Goal: Task Accomplishment & Management: Manage account settings

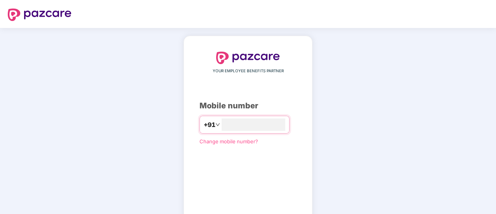
type input "**********"
click at [260, 159] on div "**********" at bounding box center [247, 143] width 97 height 182
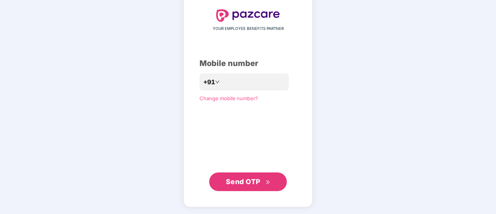
click at [257, 175] on button "Send OTP" at bounding box center [248, 181] width 78 height 19
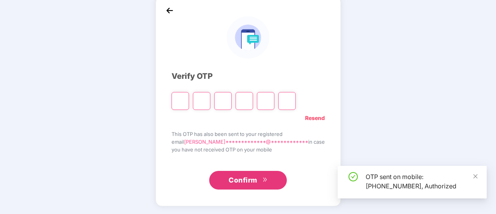
scroll to position [39, 0]
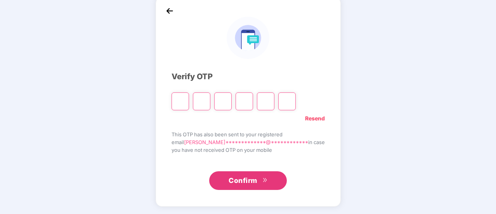
type input "*"
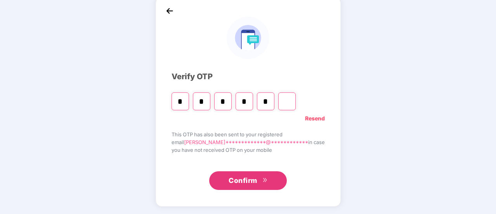
type input "*"
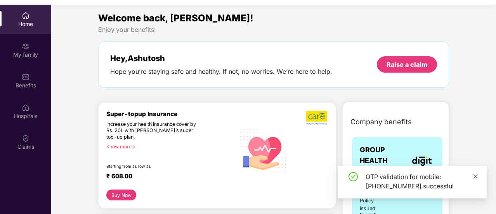
click at [475, 178] on icon "close" at bounding box center [475, 175] width 5 height 5
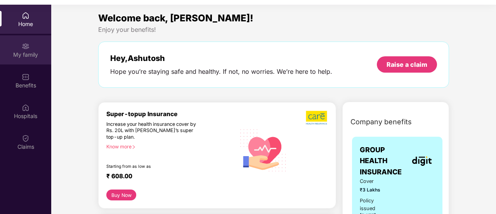
click at [28, 58] on div "My family" at bounding box center [25, 49] width 51 height 29
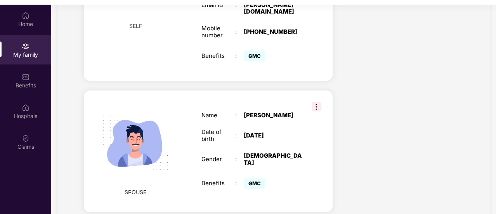
scroll to position [241, 0]
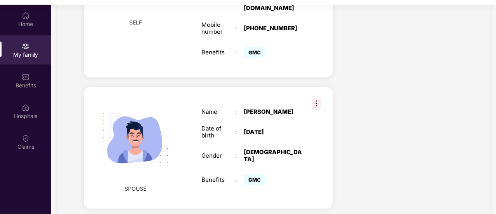
click at [317, 99] on img at bounding box center [316, 103] width 9 height 9
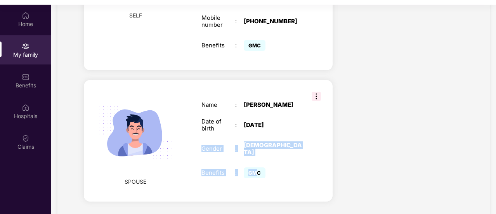
drag, startPoint x: 264, startPoint y: 103, endPoint x: 258, endPoint y: 140, distance: 37.0
click at [258, 140] on div "Name : [PERSON_NAME] Date of birth : [DEMOGRAPHIC_DATA] Gender : [DEMOGRAPHIC_D…" at bounding box center [252, 141] width 116 height 98
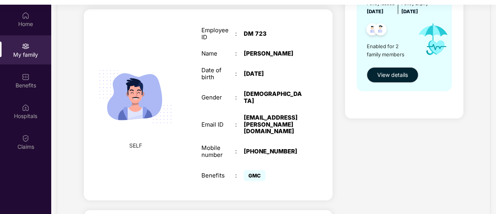
scroll to position [115, 0]
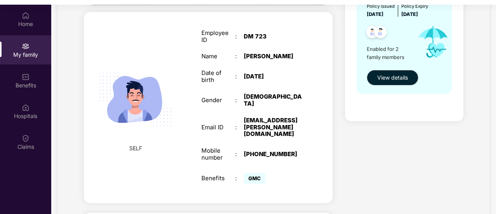
click at [394, 143] on div "Health Cover cover ₹3 Lakhs Policy issued [DATE] Policy Expiry [DATE] Enabled f…" at bounding box center [404, 141] width 130 height 406
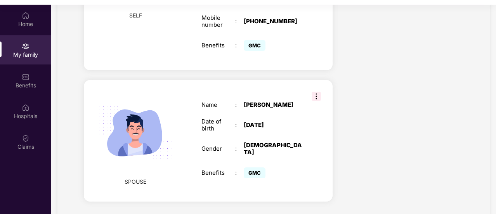
scroll to position [43, 0]
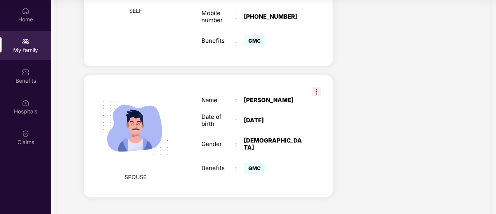
click at [131, 125] on img at bounding box center [135, 128] width 90 height 90
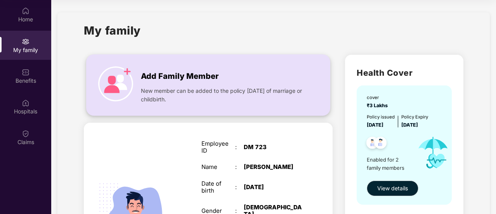
scroll to position [0, 0]
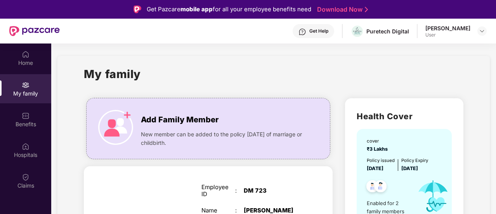
click at [313, 32] on div "Get Help" at bounding box center [318, 31] width 19 height 6
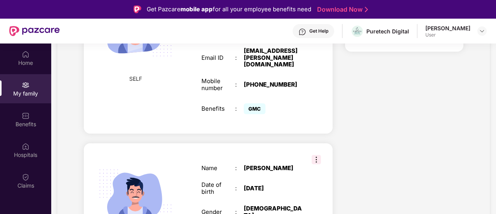
scroll to position [248, 0]
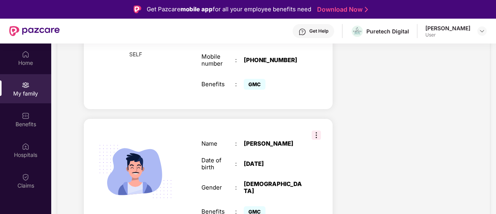
click at [326, 142] on div "SPOUSE Name : [PERSON_NAME] Date of birth : [DEMOGRAPHIC_DATA] Gender : [DEMOGR…" at bounding box center [208, 179] width 249 height 121
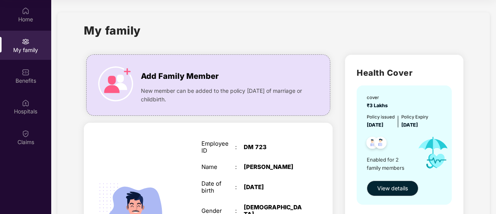
scroll to position [0, 0]
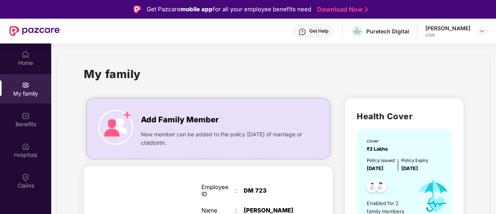
drag, startPoint x: 319, startPoint y: 24, endPoint x: 319, endPoint y: 35, distance: 10.9
click at [319, 35] on div "Get Help Puretech Digital [PERSON_NAME] User" at bounding box center [273, 31] width 427 height 25
click at [319, 35] on div "Get Help" at bounding box center [314, 31] width 42 height 14
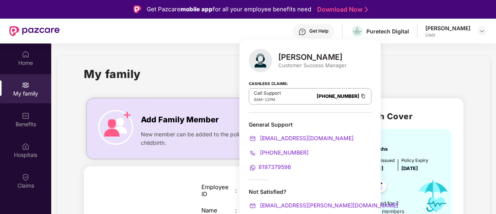
scroll to position [43, 0]
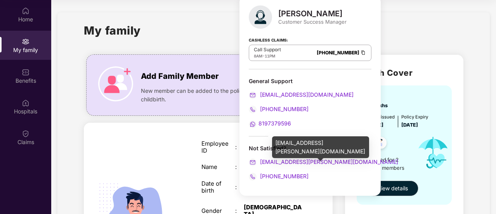
click at [315, 161] on span "[EMAIL_ADDRESS][PERSON_NAME][DOMAIN_NAME]" at bounding box center [328, 161] width 140 height 7
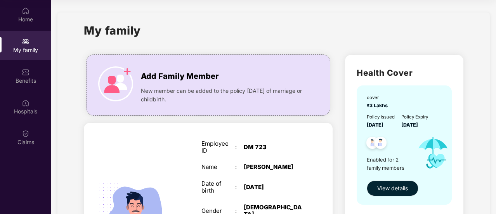
click at [458, 59] on div "Health Cover cover ₹3 Lakhs Policy issued [DATE] Policy Expiry [DATE] Enabled f…" at bounding box center [404, 143] width 118 height 177
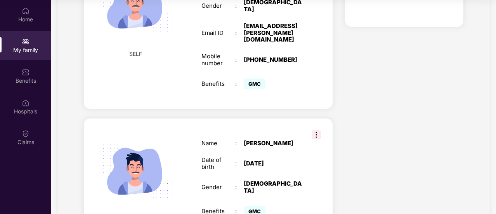
scroll to position [248, 0]
